Goal: Transaction & Acquisition: Obtain resource

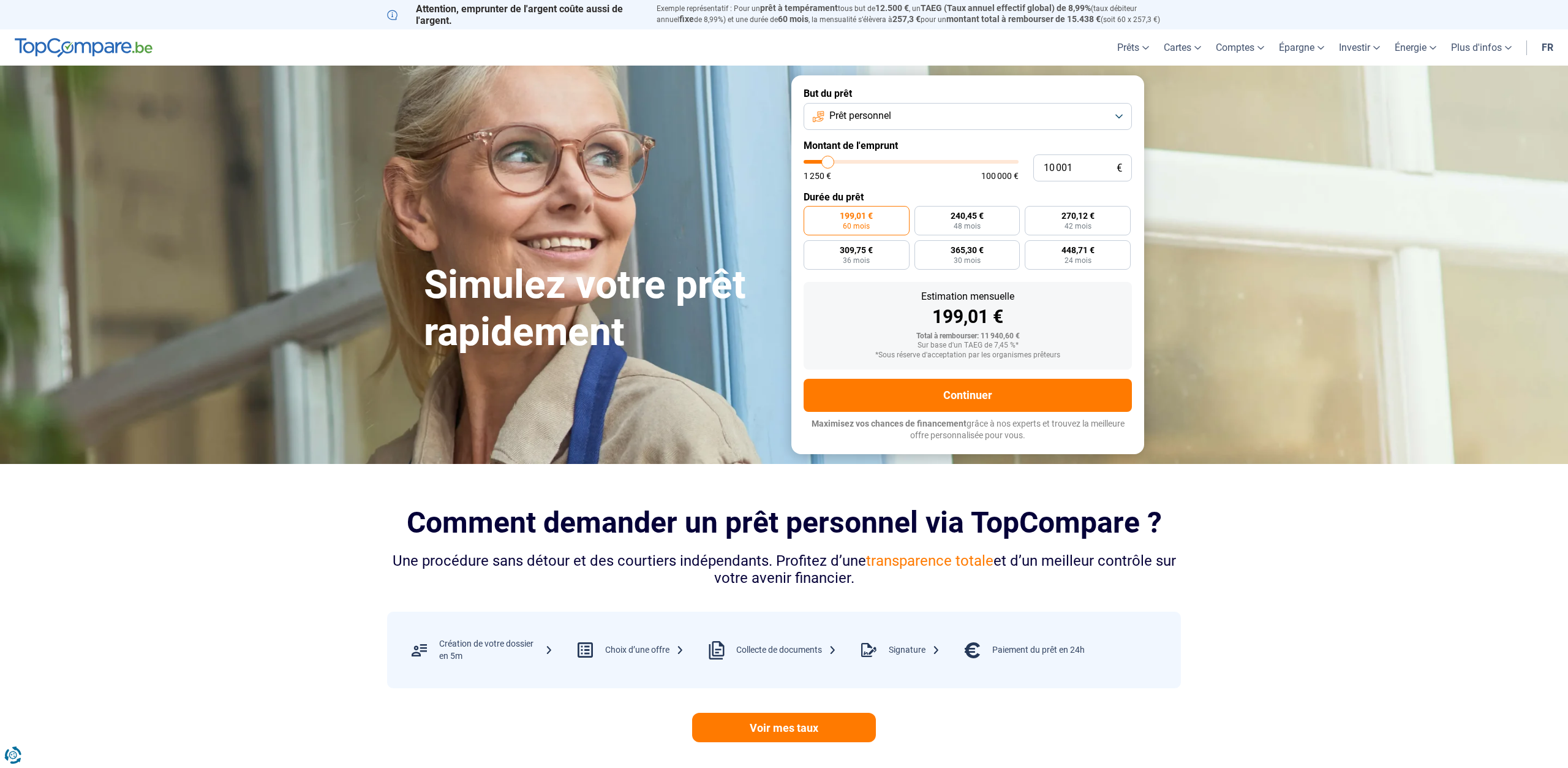
click at [942, 110] on button "Prêt personnel" at bounding box center [968, 116] width 328 height 27
click at [891, 195] on li "Prêt voiture" at bounding box center [968, 197] width 315 height 26
type input "11 000"
type input "11000"
type input "12 250"
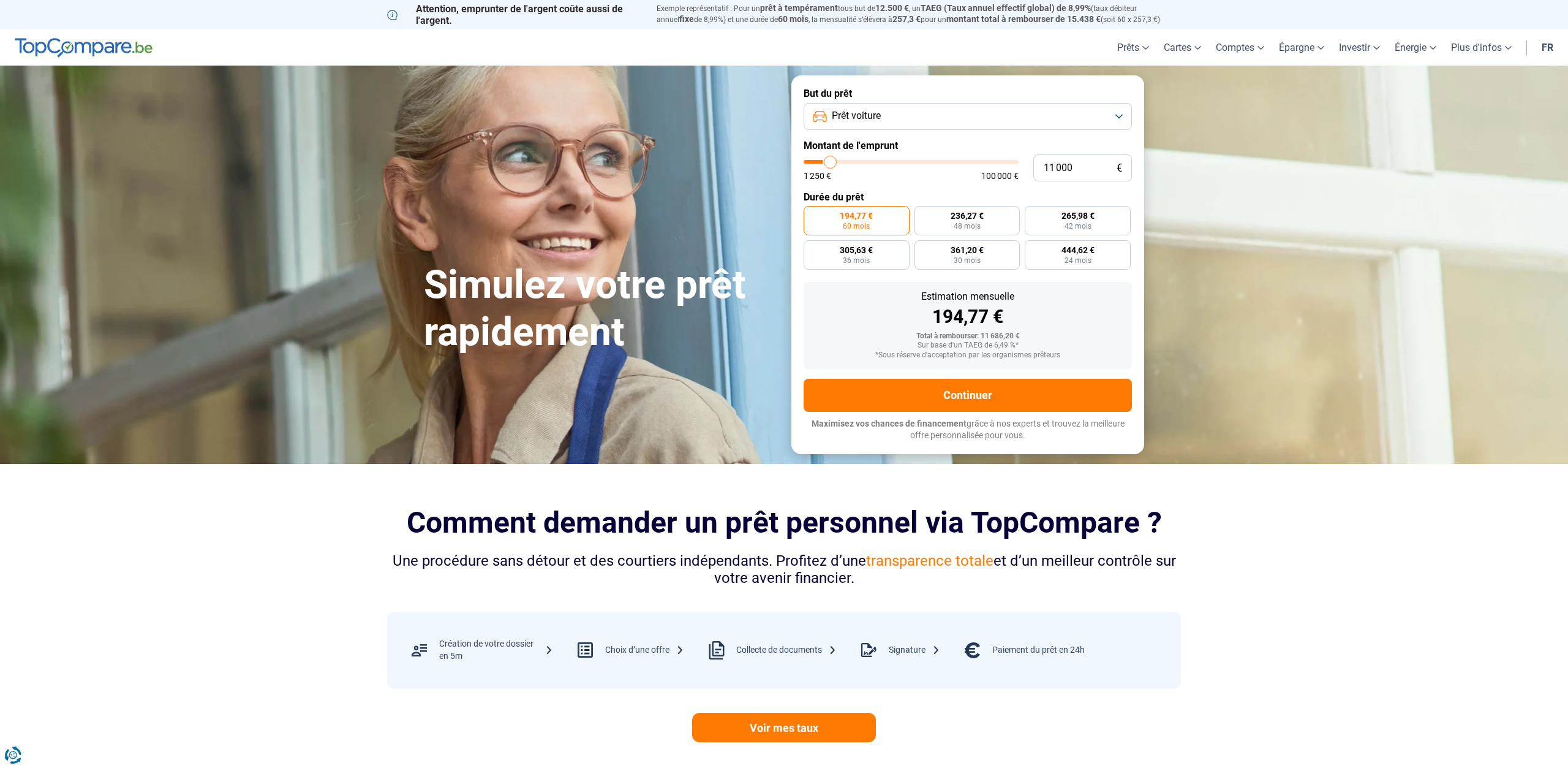
type input "12250"
type input "13 000"
type input "13000"
type input "14 250"
type input "14250"
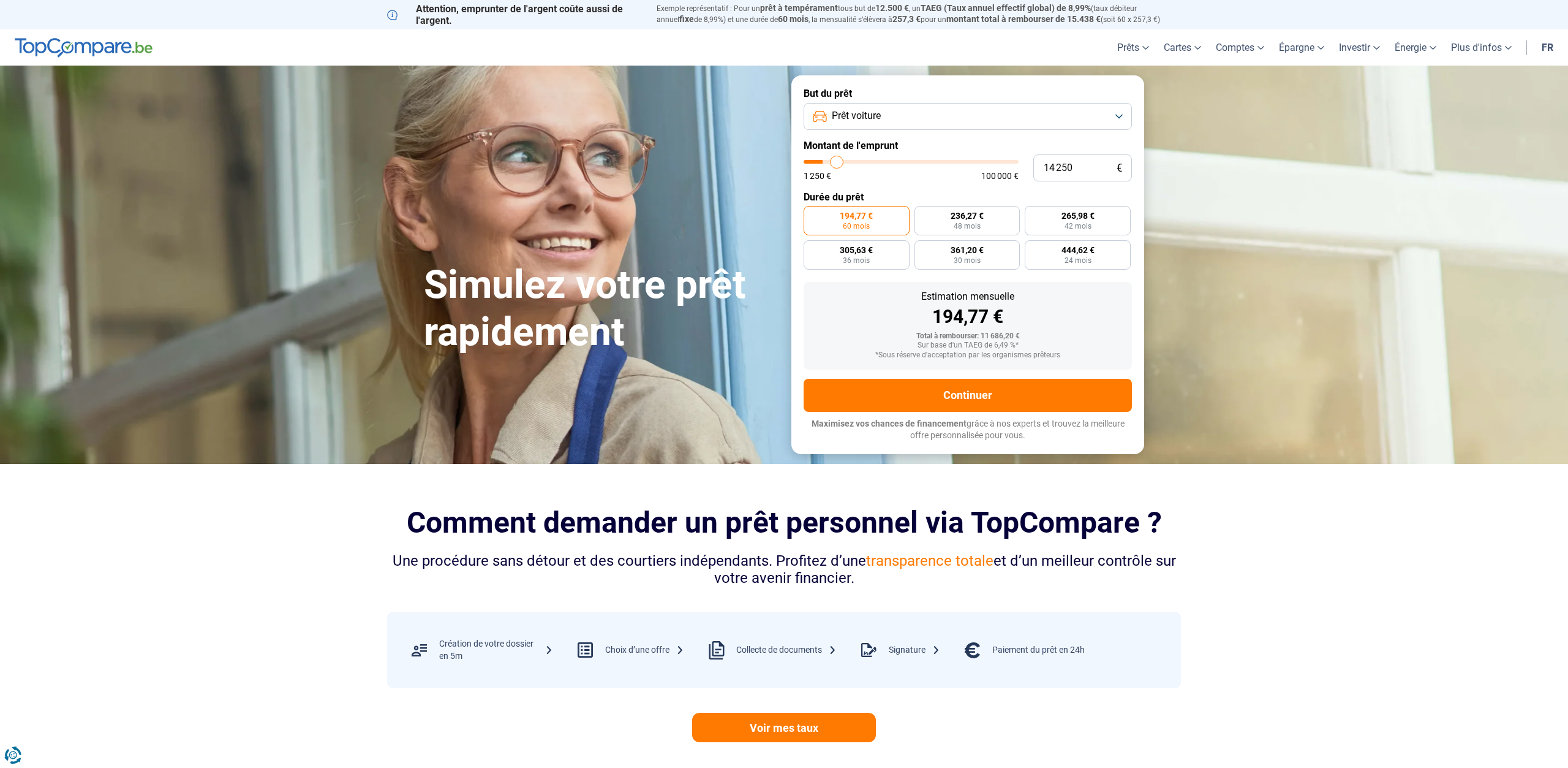
type input "15 250"
type input "15250"
type input "16 250"
type input "16250"
type input "17 250"
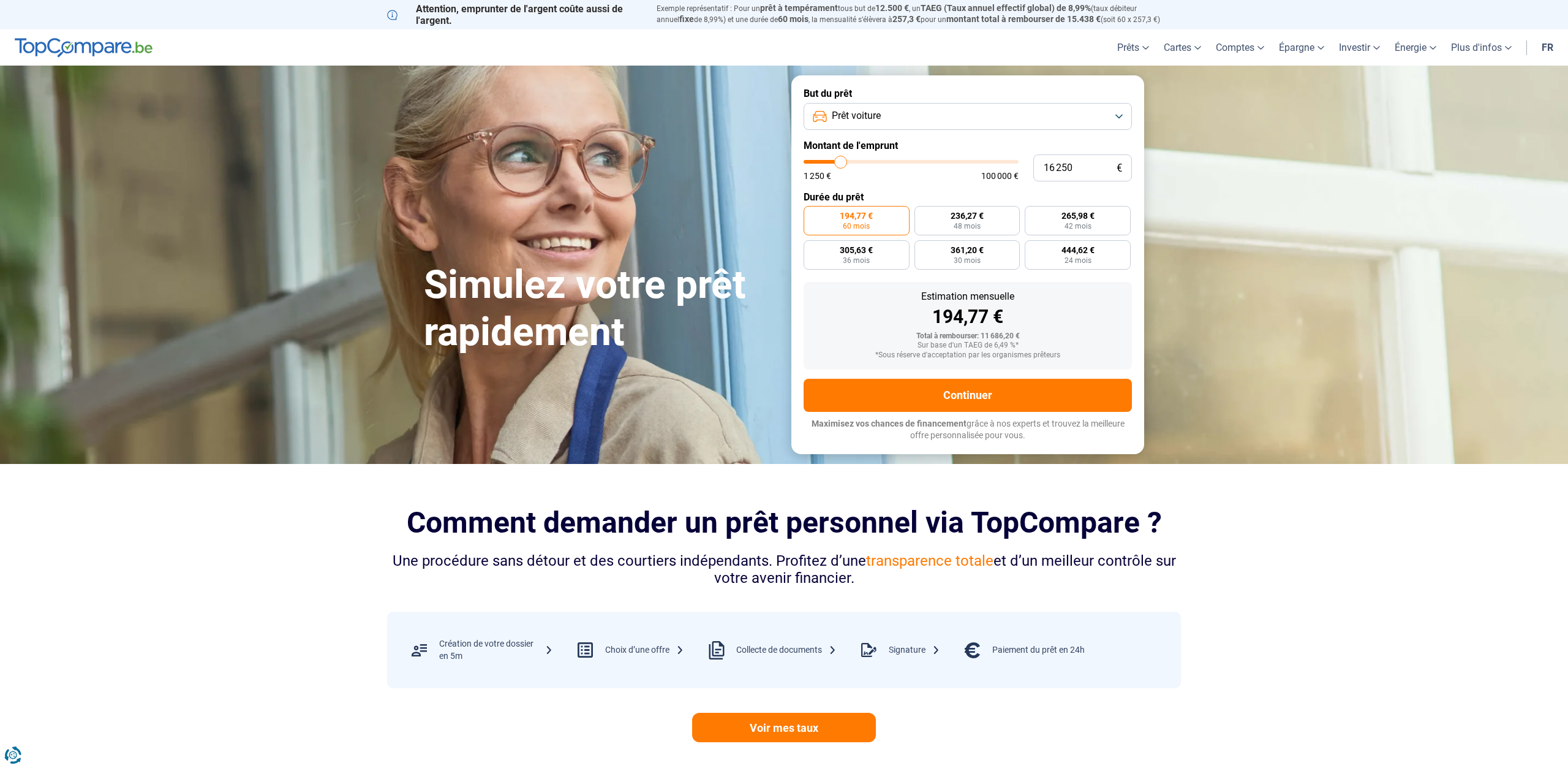
type input "17250"
type input "18 500"
type input "18500"
type input "19 250"
type input "19250"
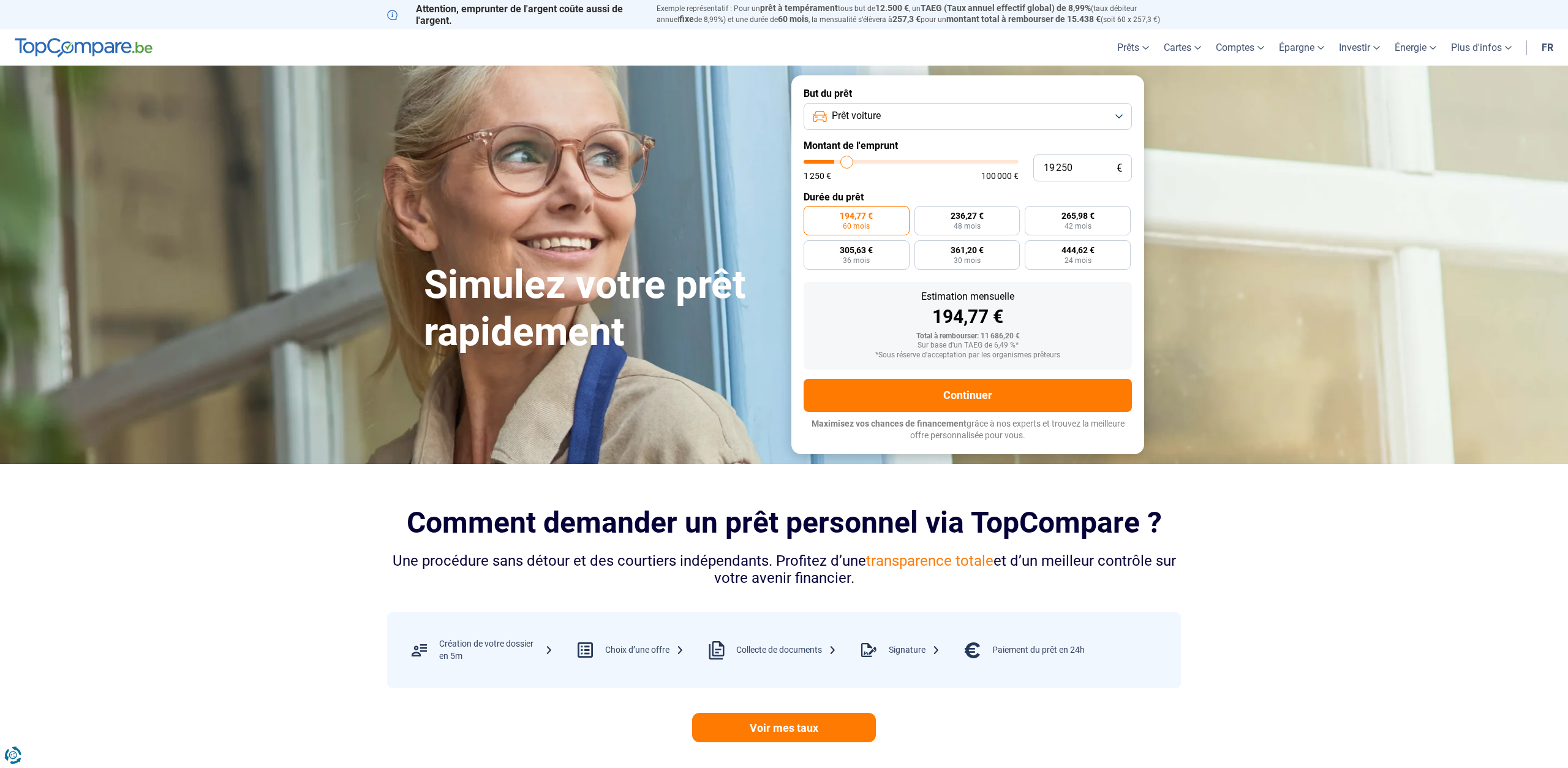
type input "20 500"
type input "20500"
type input "21 500"
type input "21500"
type input "22 500"
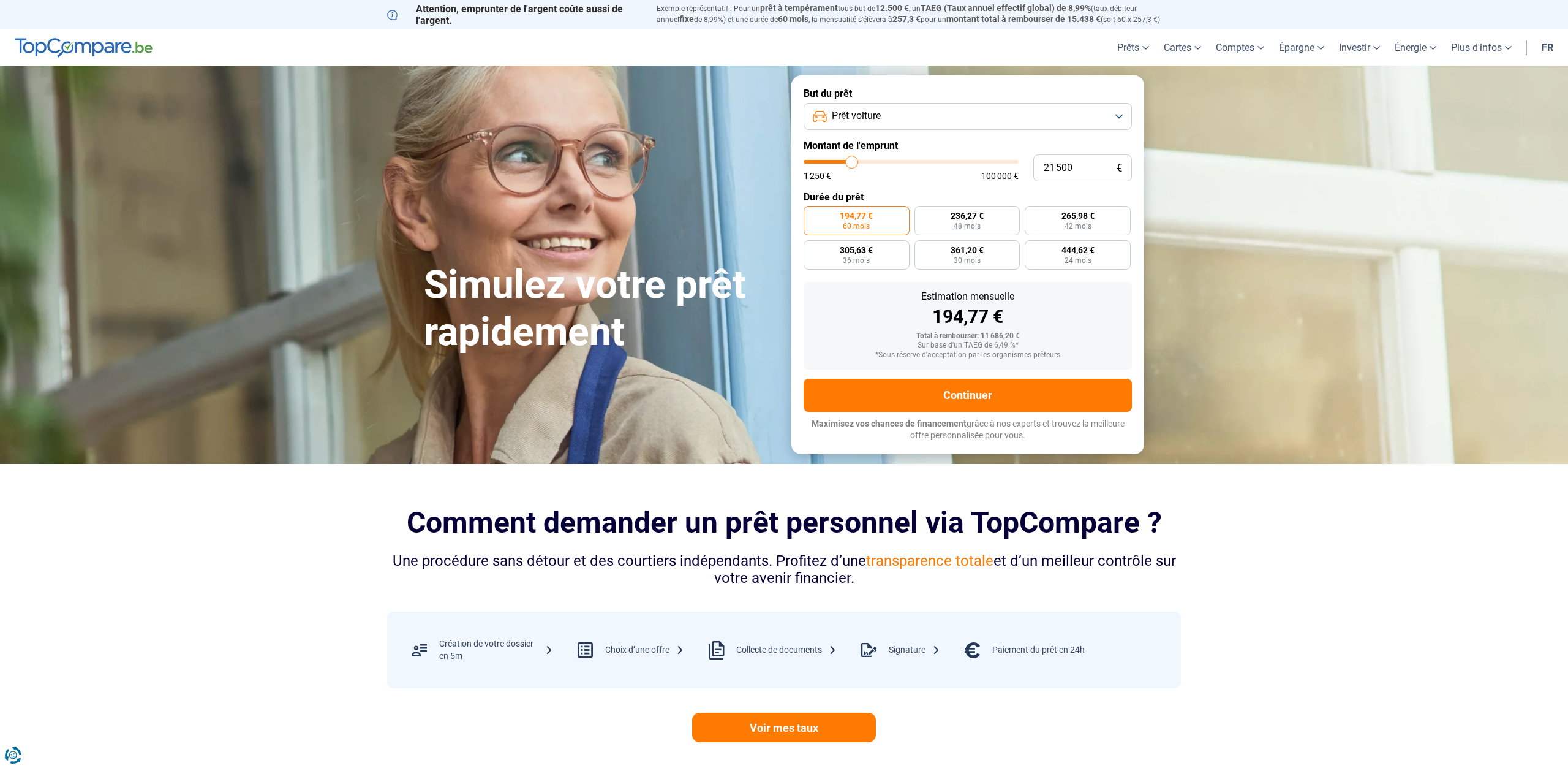
type input "22500"
type input "23 500"
type input "23500"
type input "24 750"
type input "24750"
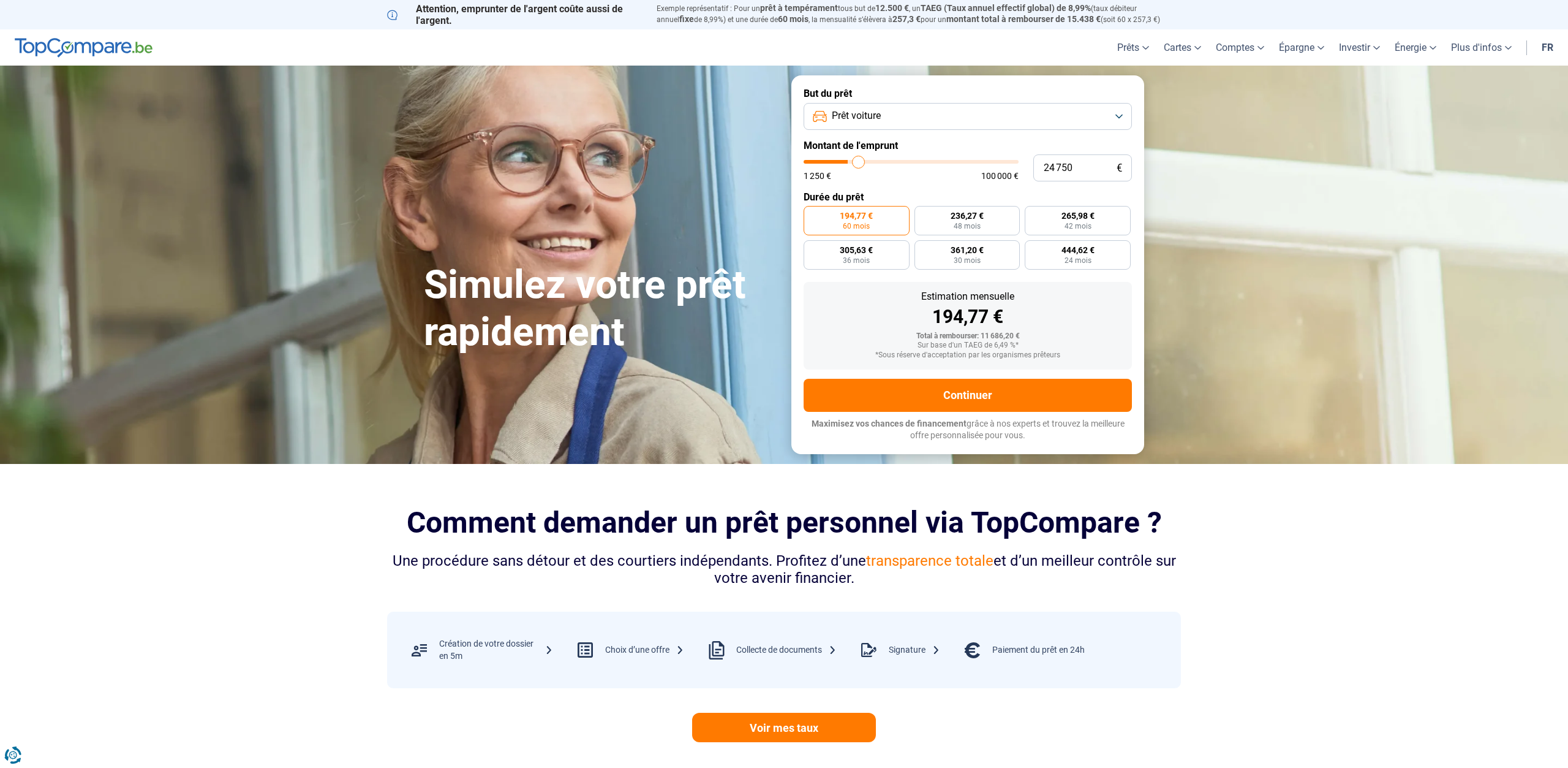
type input "25 500"
type input "25500"
type input "26 750"
type input "26750"
type input "27 750"
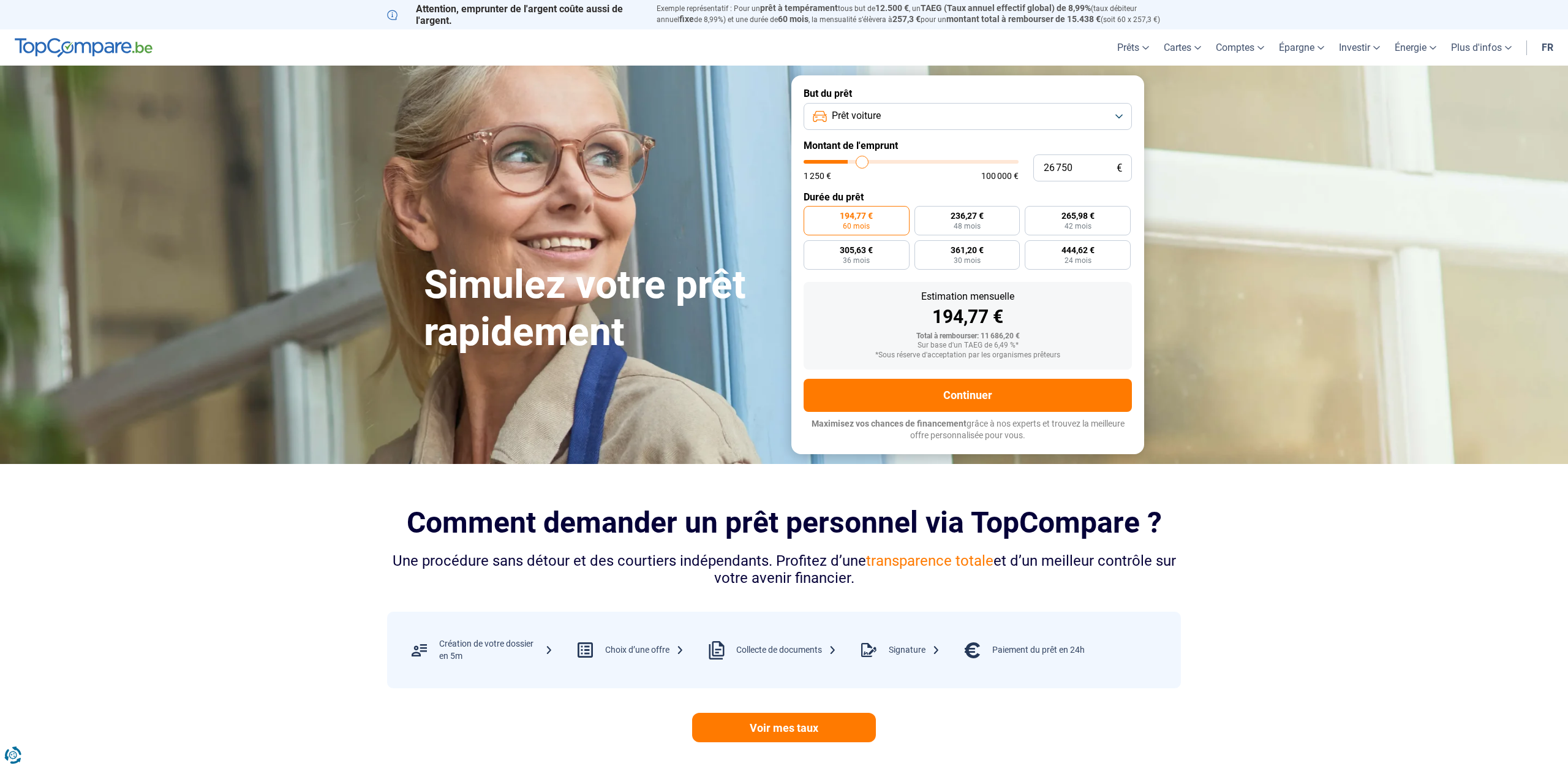
type input "27750"
type input "29 000"
type input "29000"
type input "29 750"
type input "29750"
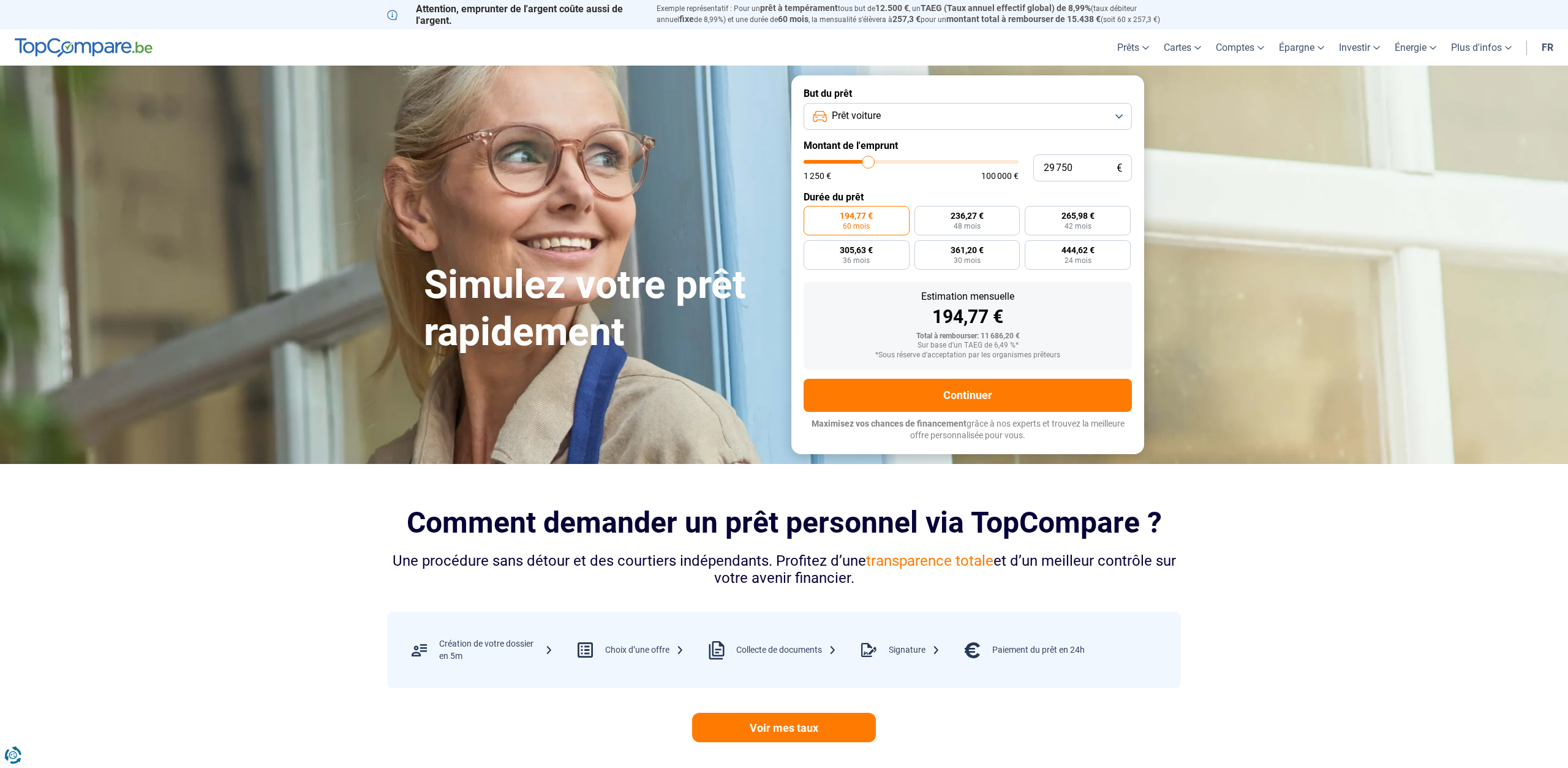
type input "31 000"
type input "31000"
type input "32 000"
type input "32000"
type input "33 000"
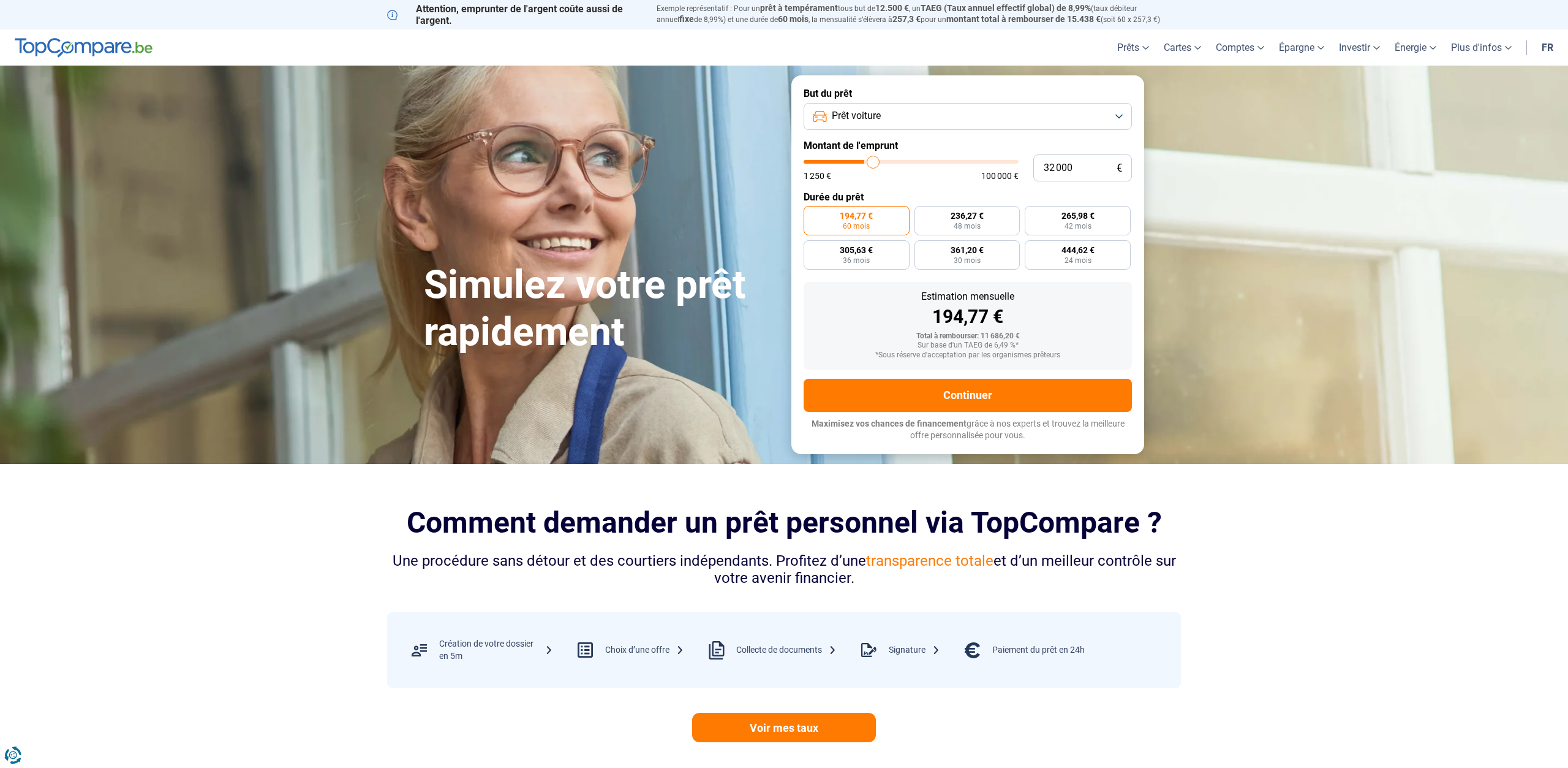
type input "33000"
type input "34 000"
type input "34000"
type input "35 250"
type input "35250"
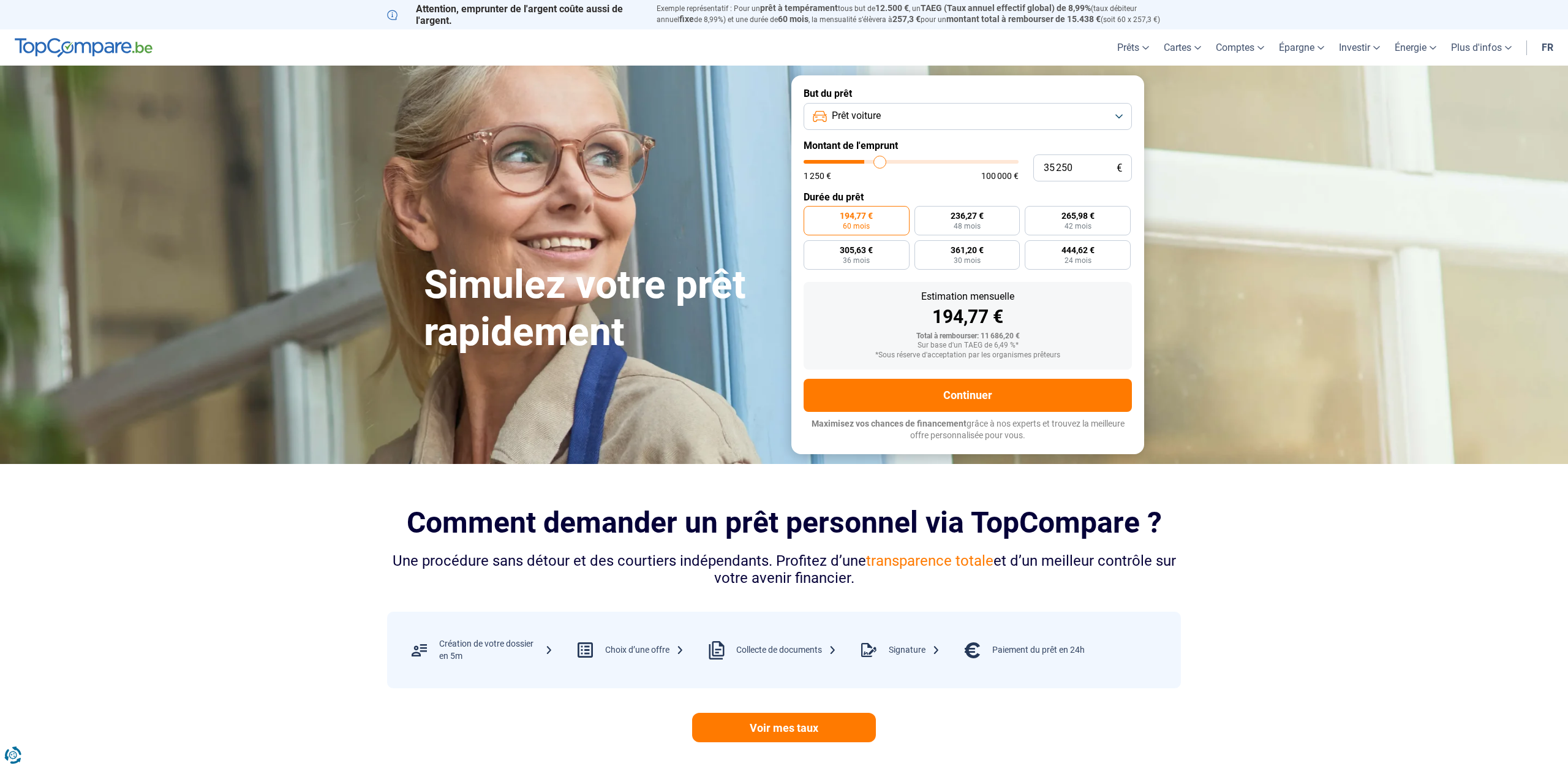
type input "36 000"
type input "36000"
type input "37 250"
type input "37250"
type input "38 250"
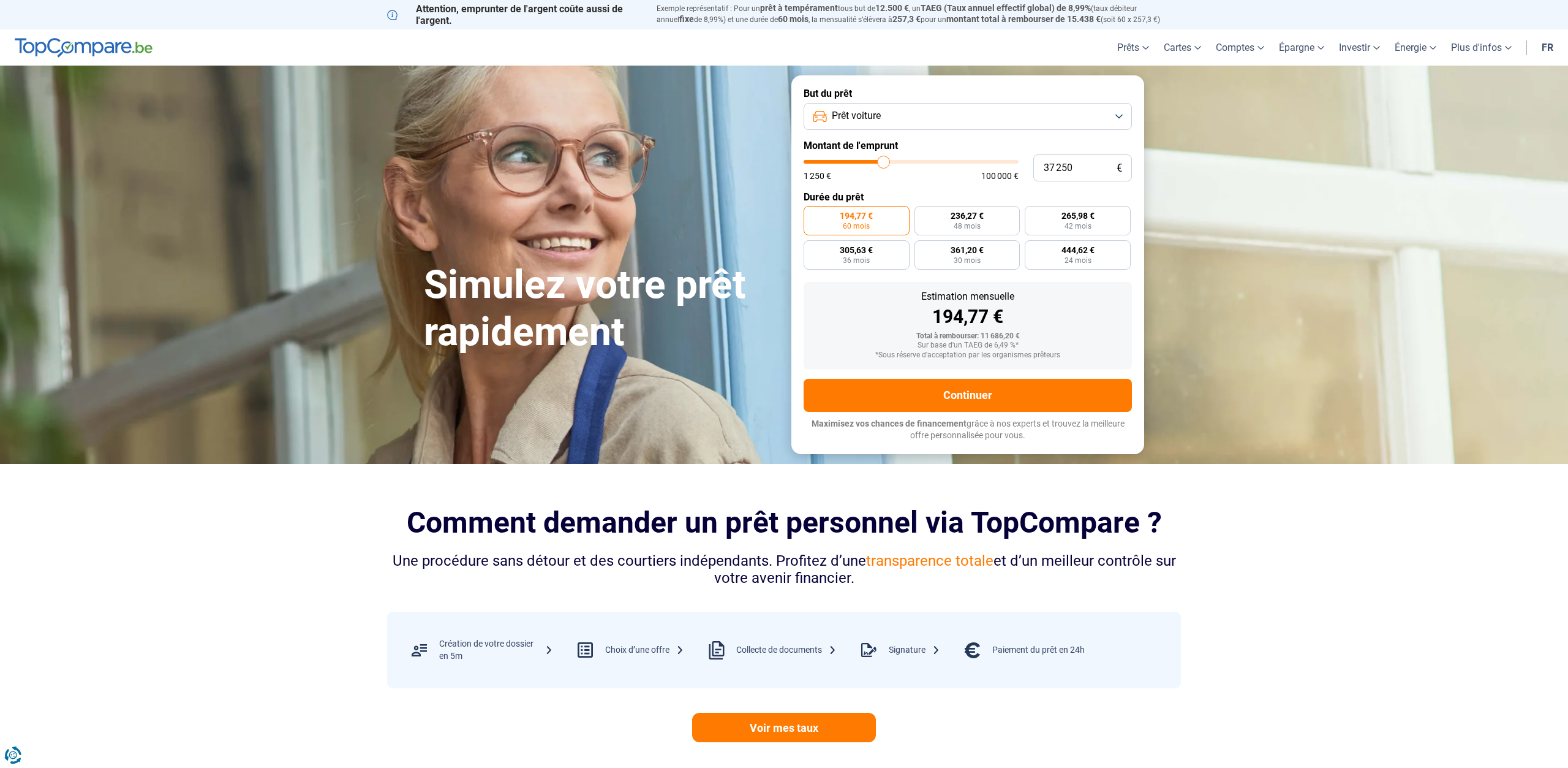
type input "38250"
type input "39 250"
type input "39250"
type input "40 250"
type input "40250"
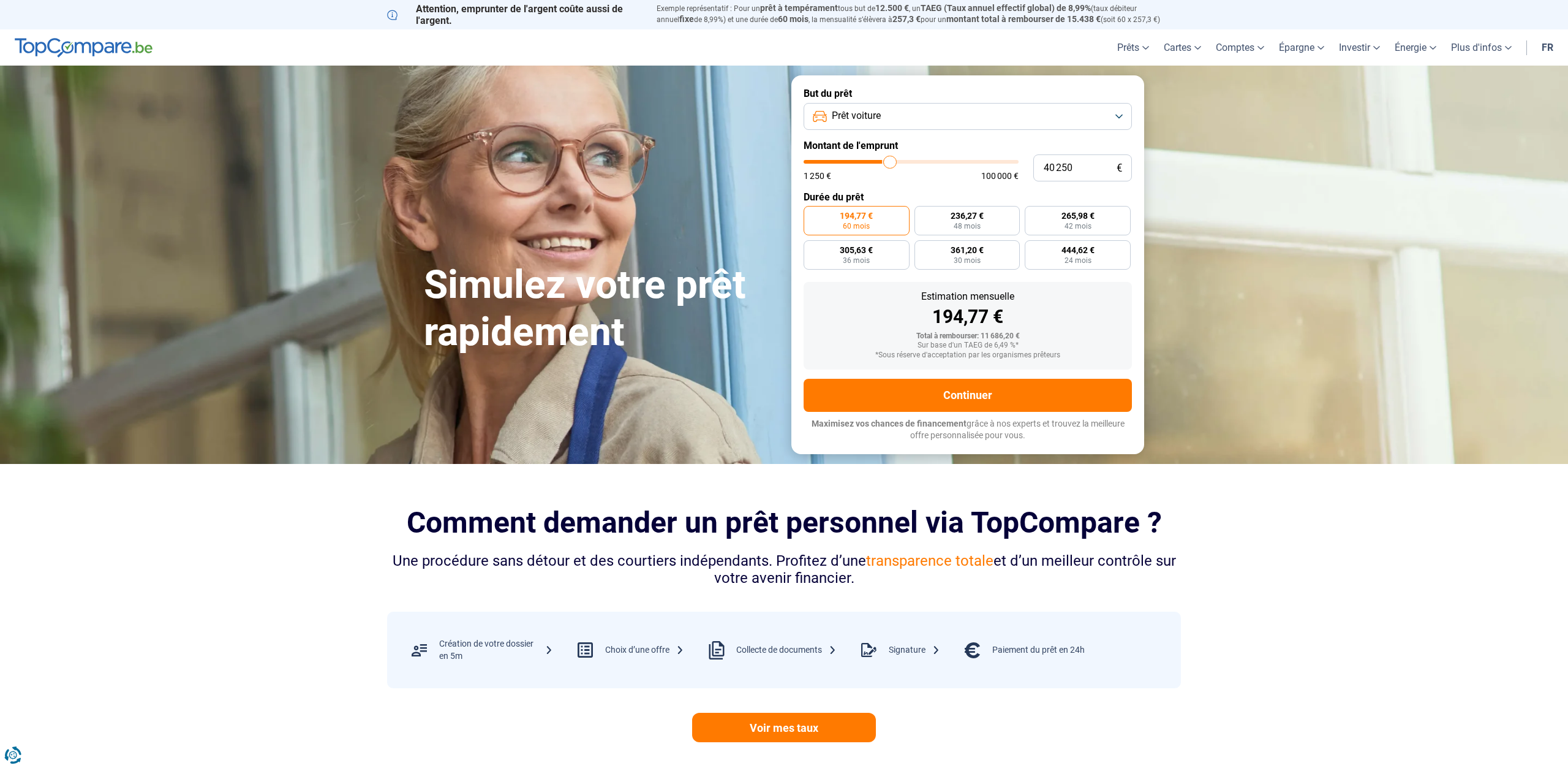
type input "41 500"
type input "41500"
type input "42 250"
type input "42250"
type input "41 500"
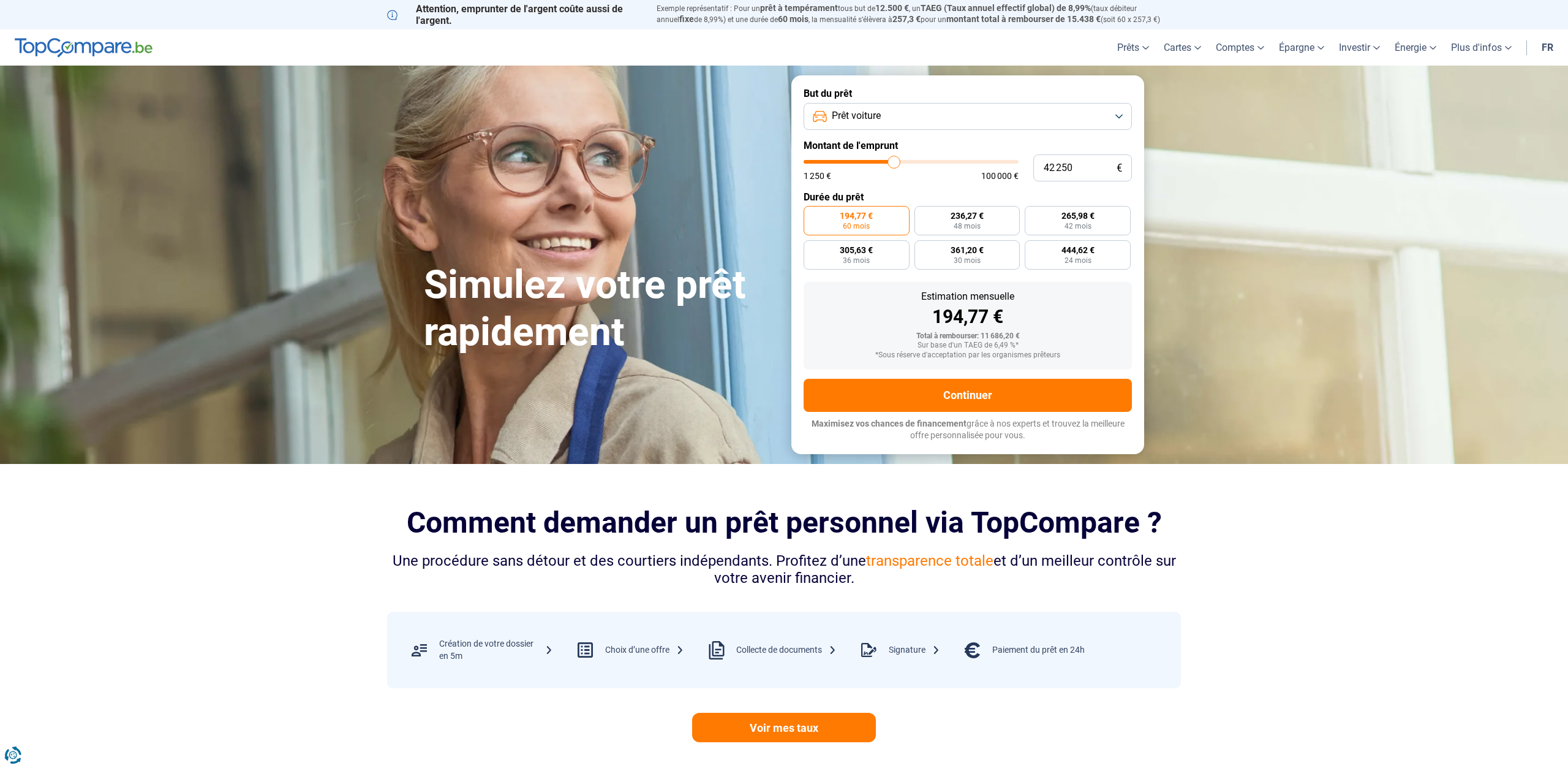
type input "41500"
type input "40 500"
type input "40500"
type input "39 250"
type input "39250"
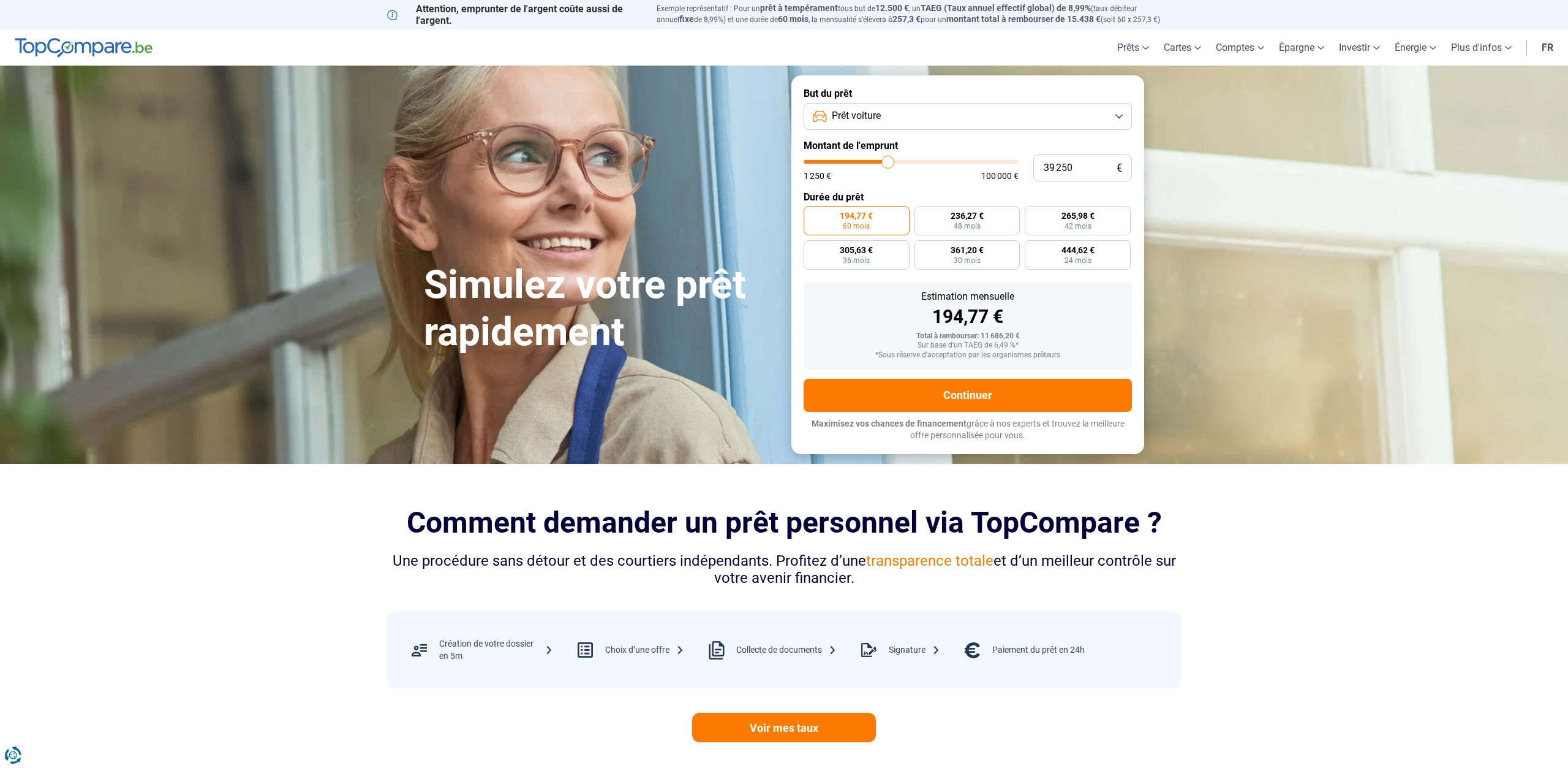
type input "38 500"
type input "38500"
type input "37 250"
type input "37250"
type input "36 500"
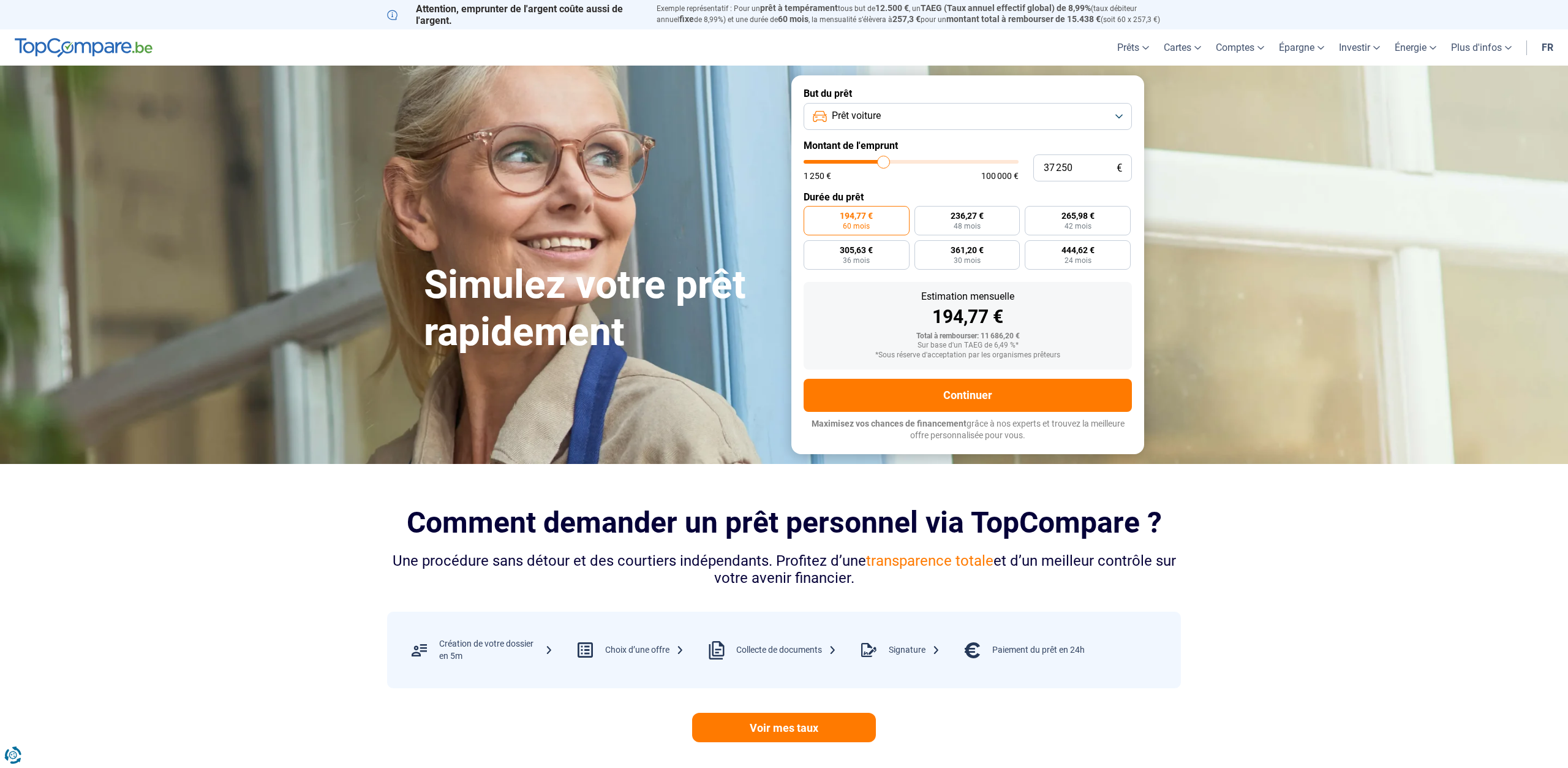
type input "36500"
type input "35 250"
type input "35250"
type input "34 250"
drag, startPoint x: 829, startPoint y: 164, endPoint x: 878, endPoint y: 157, distance: 49.5
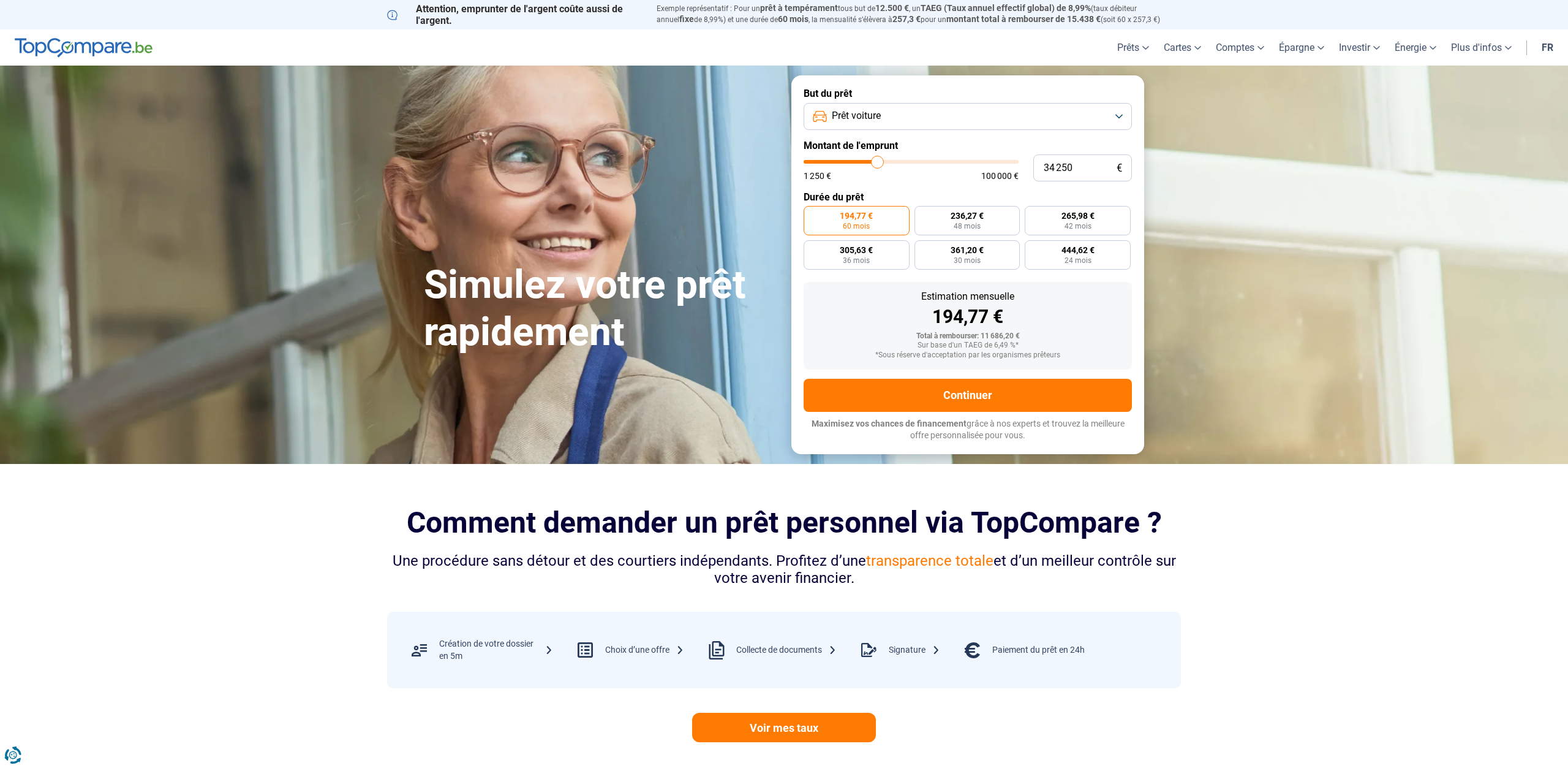
type input "34250"
click at [878, 160] on input "range" at bounding box center [911, 162] width 215 height 4
radio input "false"
click at [901, 217] on span "455,19 €" at bounding box center [901, 215] width 33 height 9
click at [878, 214] on input "455,19 € 96 mois" at bounding box center [874, 210] width 8 height 8
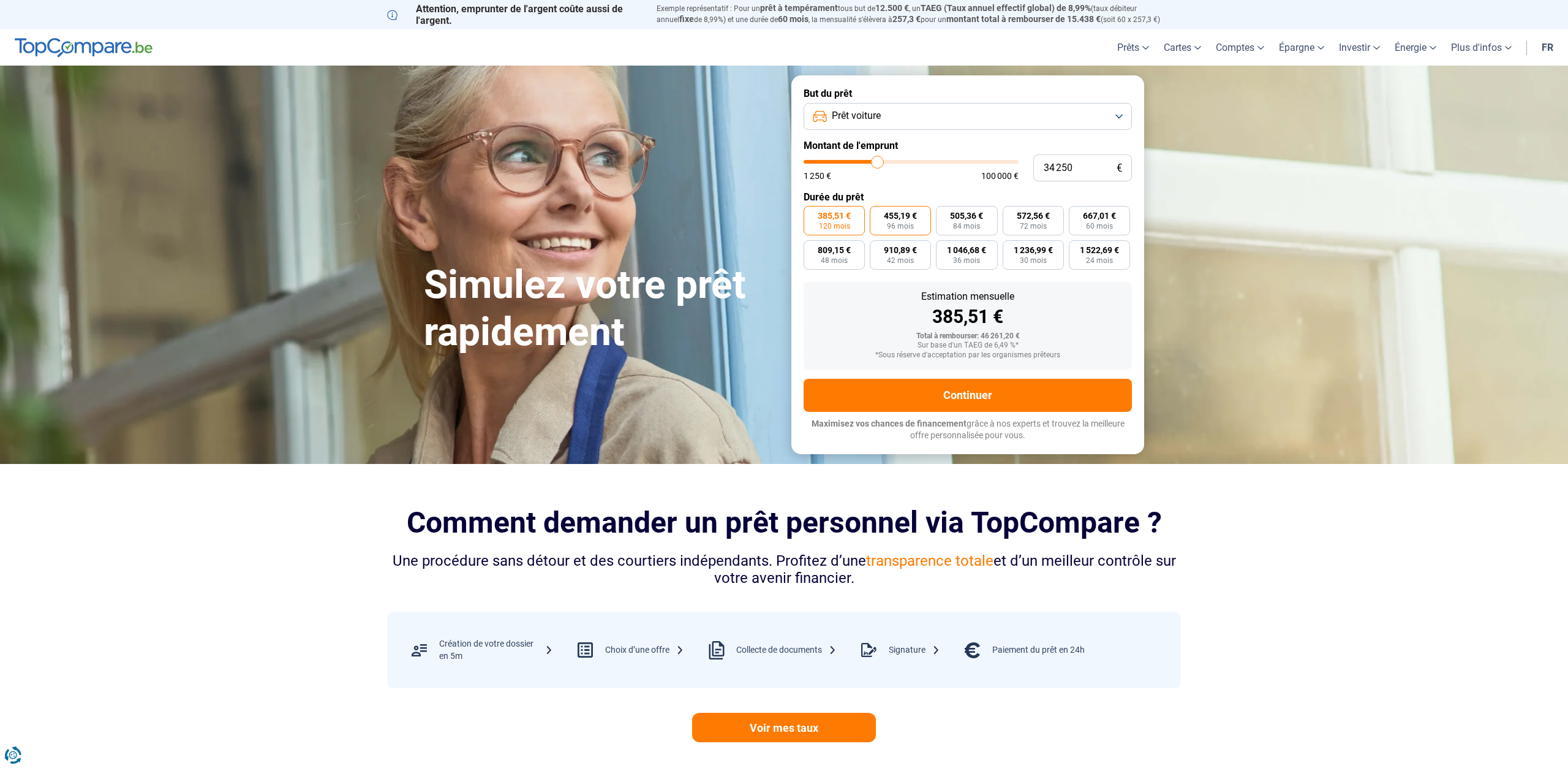
radio input "true"
